Goal: Task Accomplishment & Management: Manage account settings

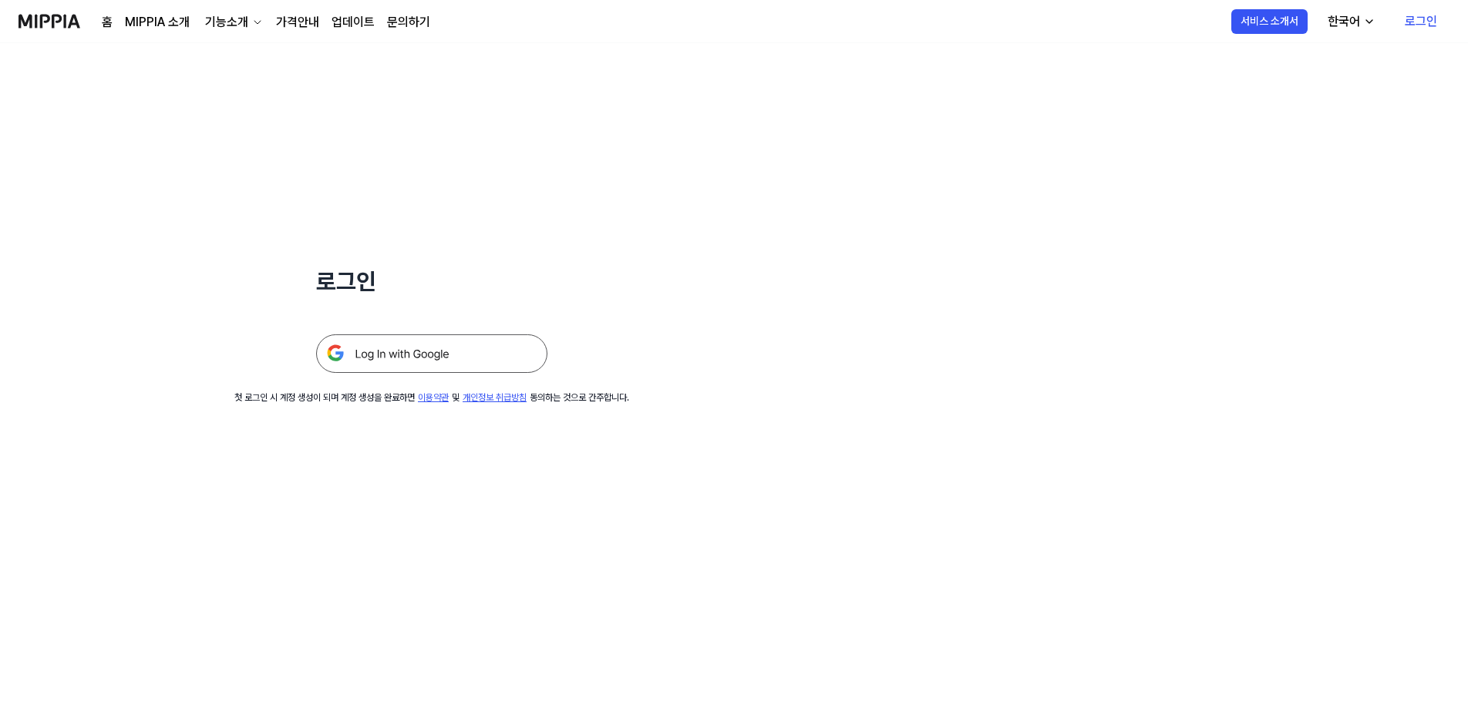
click at [409, 355] on img at bounding box center [431, 354] width 231 height 39
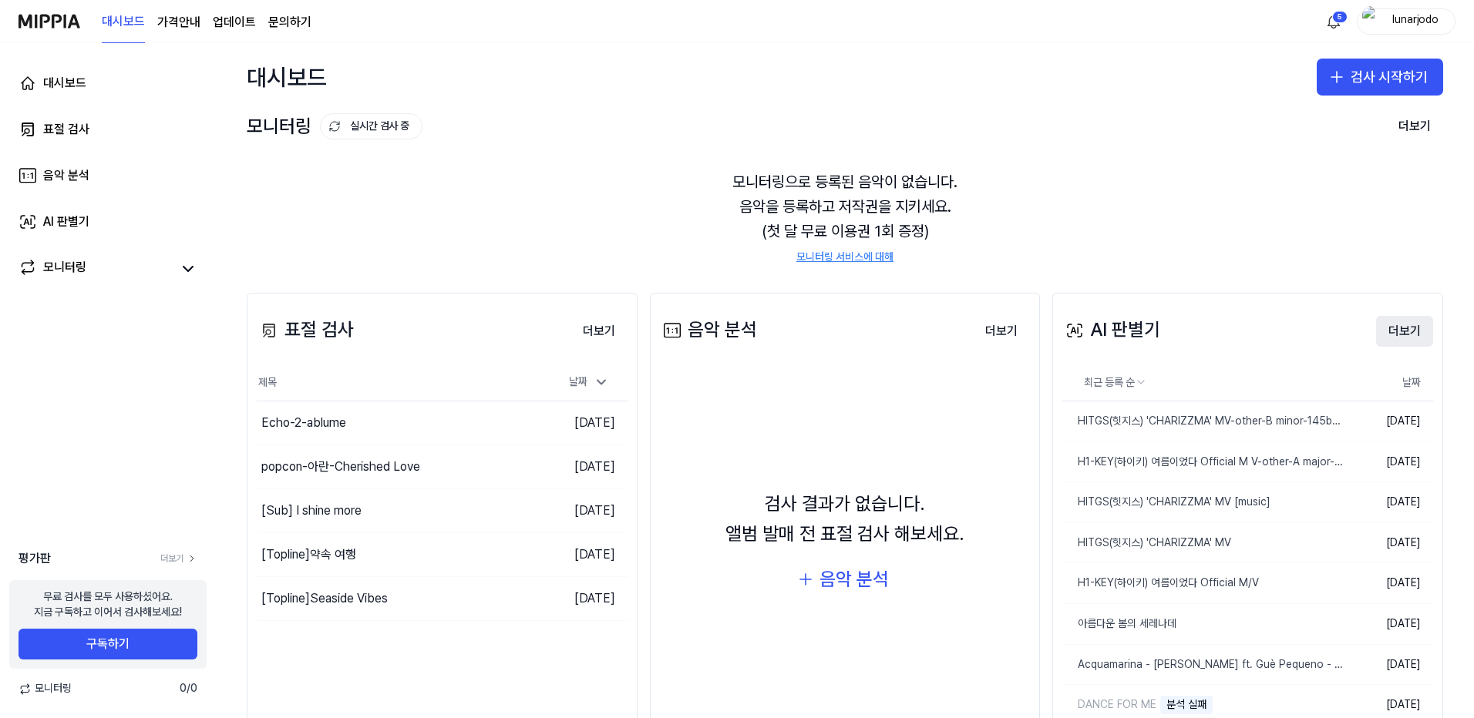
click at [1404, 330] on button "더보기" at bounding box center [1404, 331] width 57 height 31
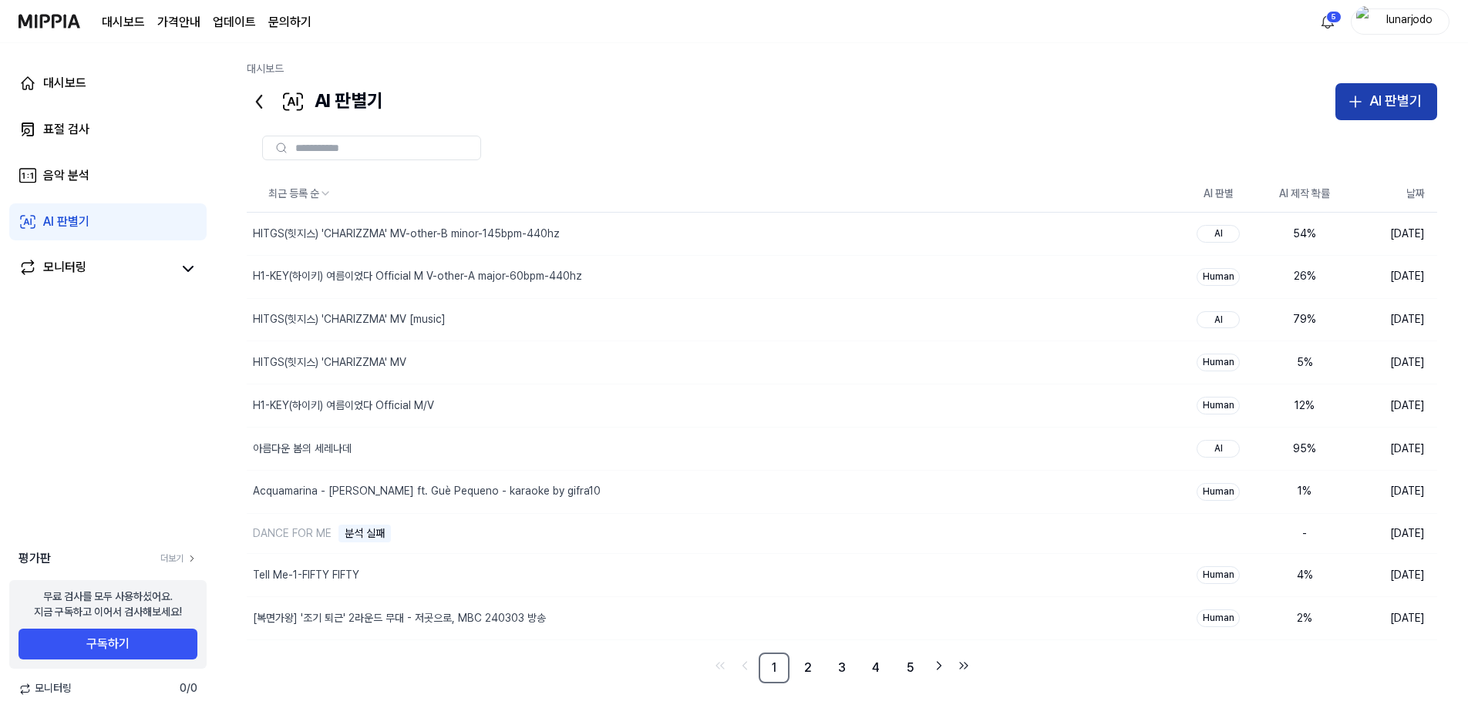
click at [1391, 107] on div "AI 판별기" at bounding box center [1395, 101] width 52 height 22
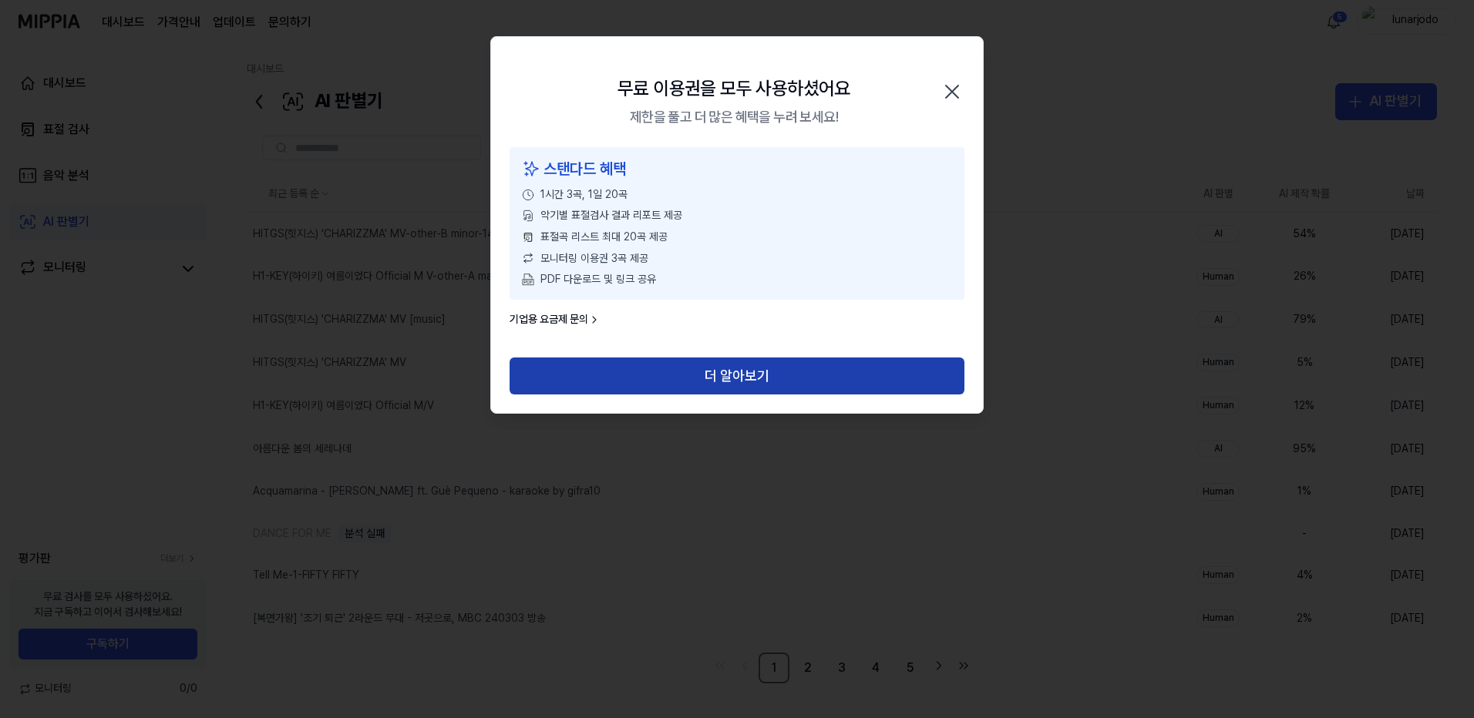
click at [727, 376] on button "더 알아보기" at bounding box center [737, 376] width 455 height 37
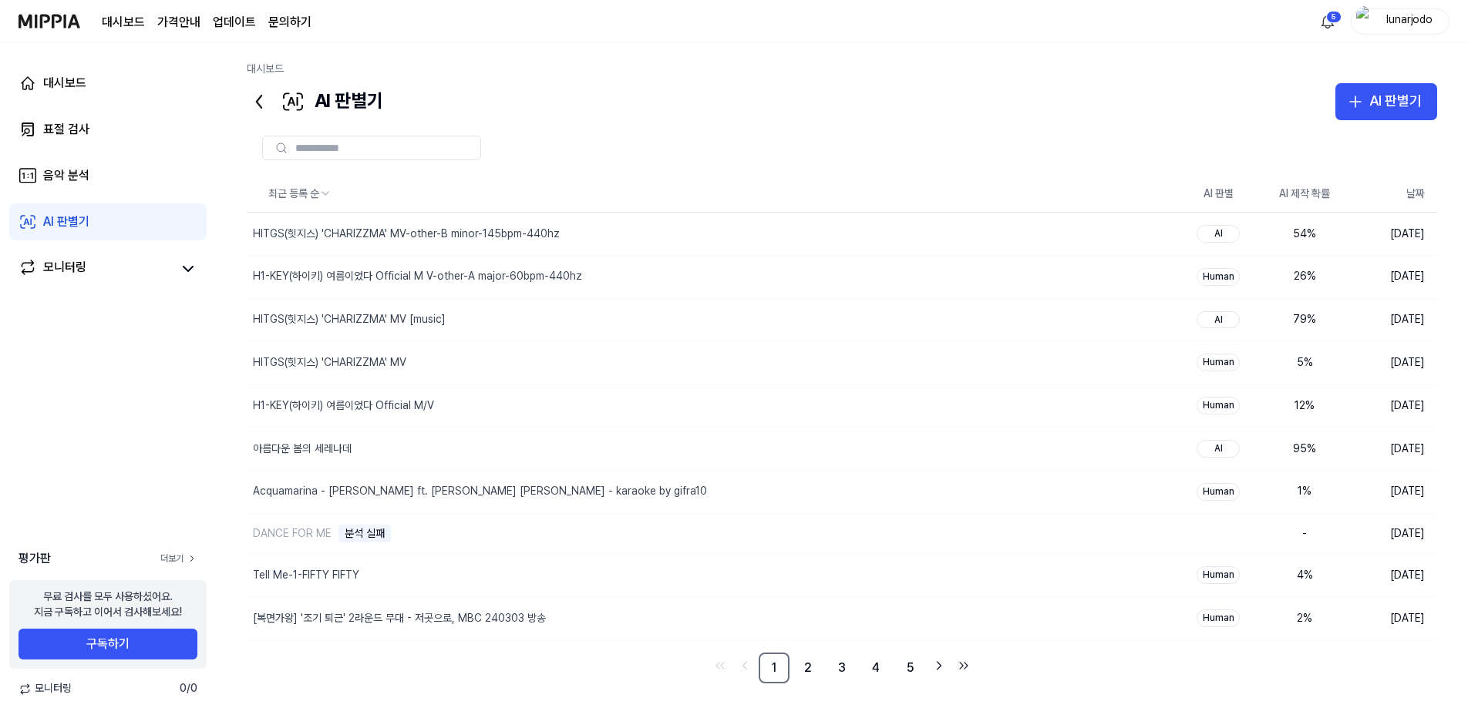
click at [166, 563] on link "더보기" at bounding box center [178, 559] width 37 height 13
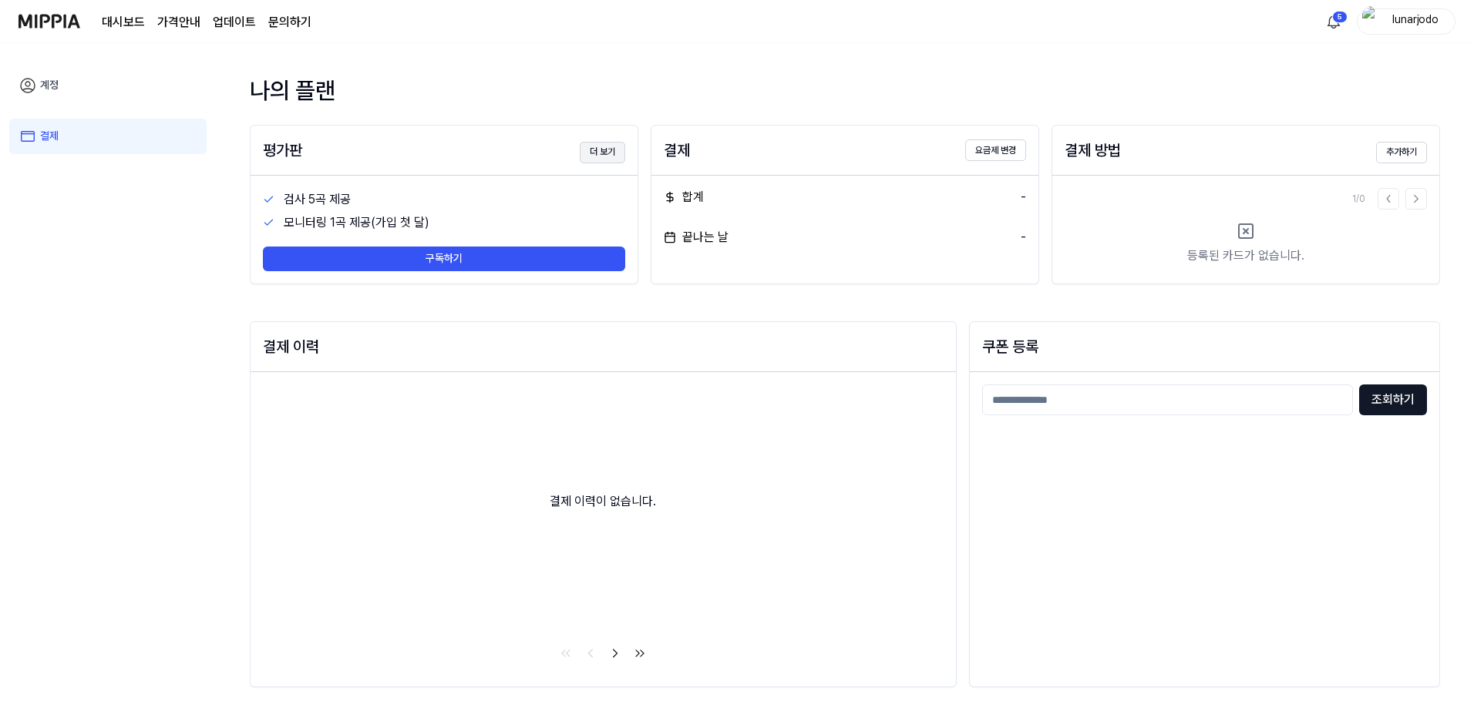
click at [617, 150] on button "더 보기" at bounding box center [602, 153] width 45 height 22
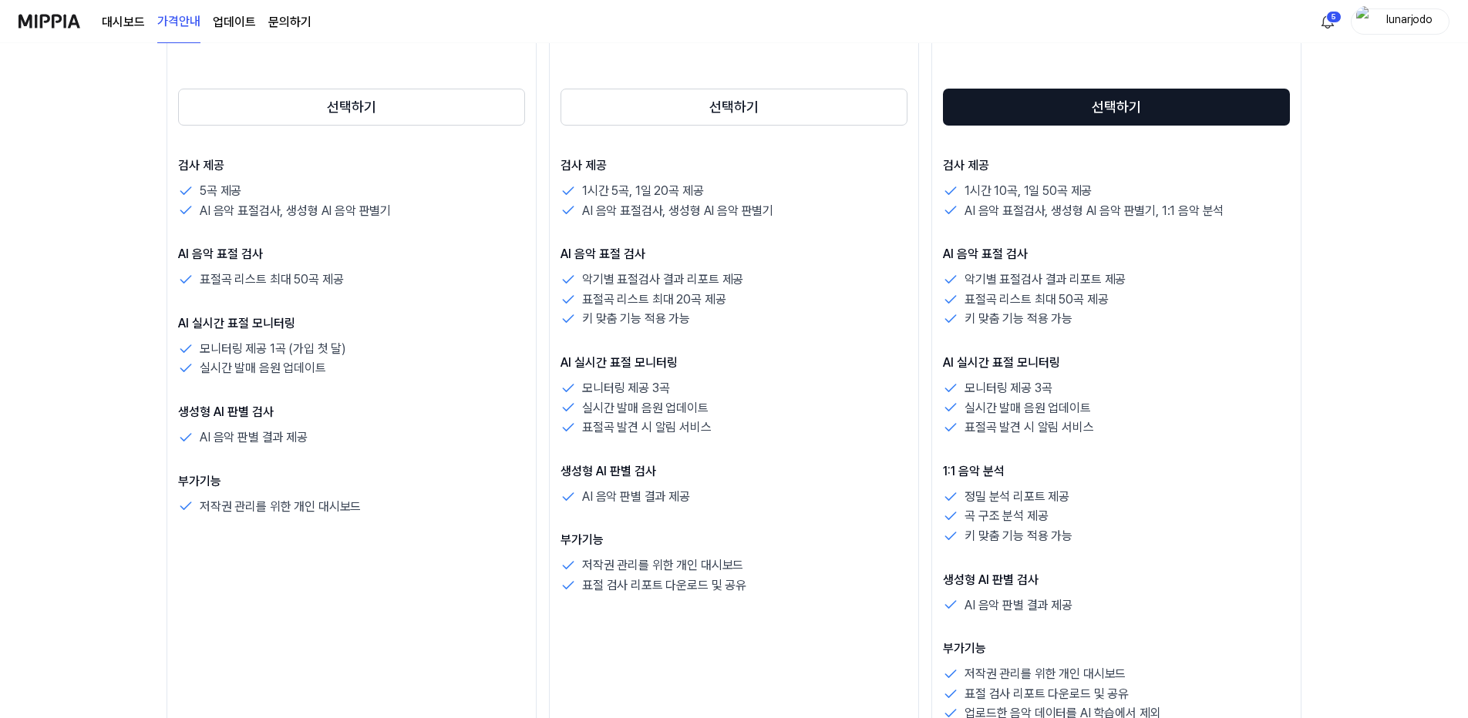
scroll to position [154, 0]
